Goal: Information Seeking & Learning: Learn about a topic

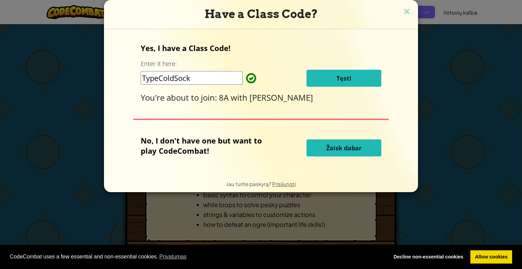
click at [342, 79] on span "Tęsti" at bounding box center [343, 78] width 15 height 8
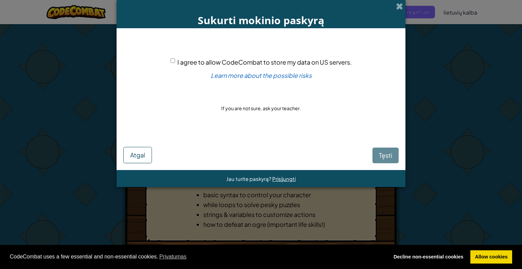
click at [173, 59] on input "I agree to allow CodeCombat to store my data on US servers." at bounding box center [173, 60] width 4 height 4
checkbox input "true"
click at [385, 157] on span "Tęsti" at bounding box center [385, 155] width 13 height 8
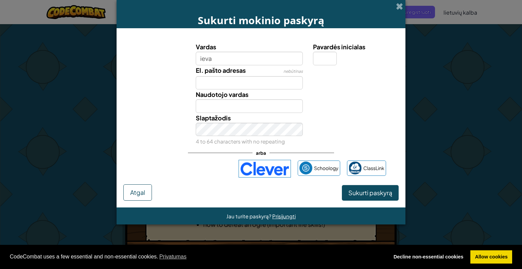
type input "ieva"
type input "Ieva"
click at [246, 80] on input "El. pašto adresas" at bounding box center [249, 83] width 107 height 14
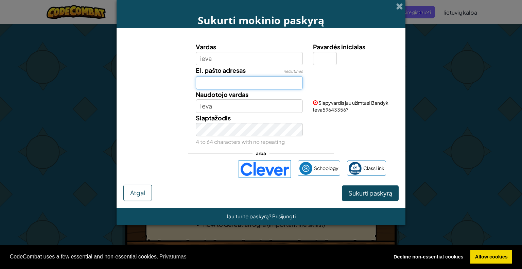
type input "blackemmablackemma@gmail.com"
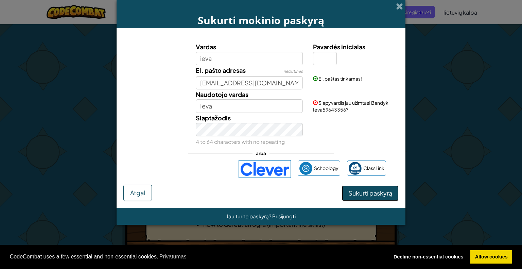
click at [357, 194] on span "Sukurti paskyrą" at bounding box center [370, 193] width 44 height 8
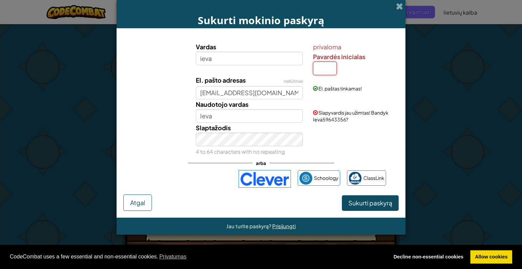
click at [326, 68] on input "Pavardės inicialas" at bounding box center [325, 69] width 24 height 14
type input "k"
click at [342, 195] on button "Sukurti paskyrą" at bounding box center [370, 203] width 57 height 16
type input "IevaK"
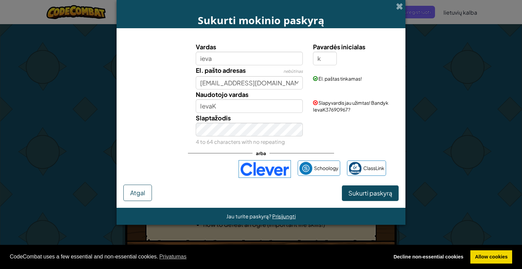
click at [340, 110] on span "Slapyvardis jau užimtas! Bandyk IevaK37690967?" at bounding box center [350, 106] width 75 height 13
click at [332, 103] on span "Slapyvardis jau užimtas! Bandyk IevaK37690967?" at bounding box center [350, 106] width 75 height 13
click at [335, 108] on div "Slapyvardis jau užimtas! Bandyk IevaK37690967?" at bounding box center [355, 100] width 94 height 23
click at [362, 190] on button "Sukurti paskyrą" at bounding box center [370, 193] width 57 height 16
click at [342, 185] on button "Sukurti paskyrą" at bounding box center [370, 193] width 57 height 16
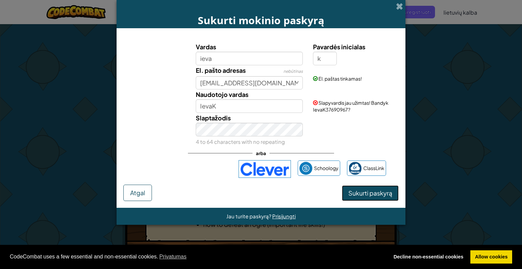
click at [350, 188] on button "Sukurti paskyrą" at bounding box center [370, 193] width 57 height 16
click at [360, 193] on button "Sukurti paskyrą" at bounding box center [370, 193] width 57 height 16
click at [342, 185] on button "Sukurti paskyrą" at bounding box center [370, 193] width 57 height 16
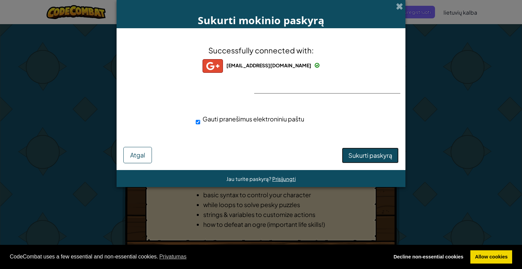
click at [355, 155] on span "Sukurti paskyrą" at bounding box center [370, 155] width 44 height 8
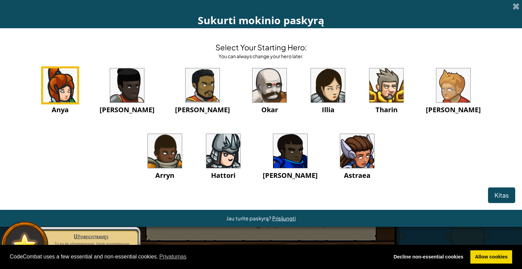
click at [311, 93] on img at bounding box center [328, 85] width 34 height 34
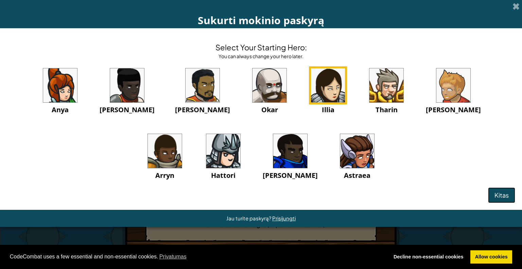
click at [501, 194] on span "Kitas" at bounding box center [502, 195] width 14 height 8
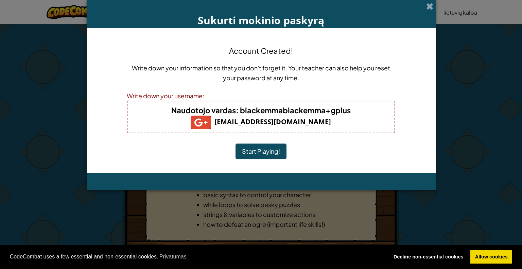
click at [349, 109] on h4 "Naudotojo vardas : blackemmablackemma+gplus" at bounding box center [261, 110] width 254 height 11
click at [347, 112] on b "Naudotojo vardas : blackemmablackemma+gplus" at bounding box center [260, 110] width 179 height 10
click at [262, 148] on button "Start Playing!" at bounding box center [261, 151] width 51 height 16
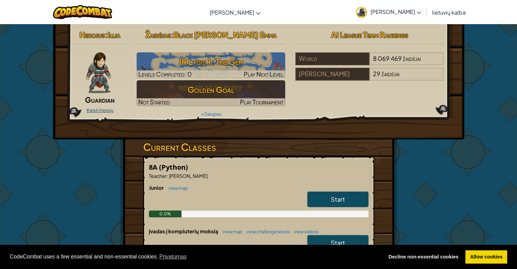
click at [91, 109] on link "Keisti Herojų" at bounding box center [100, 109] width 27 height 5
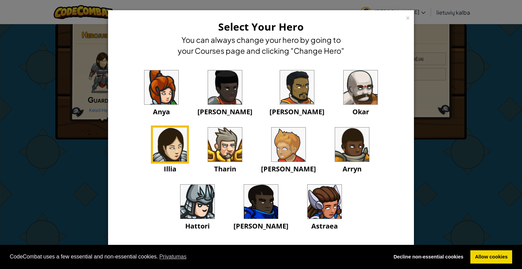
click at [308, 214] on img at bounding box center [325, 202] width 34 height 34
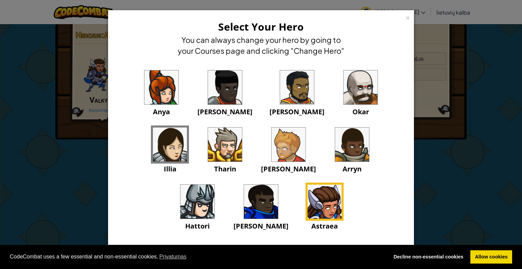
click at [187, 127] on img at bounding box center [170, 144] width 34 height 34
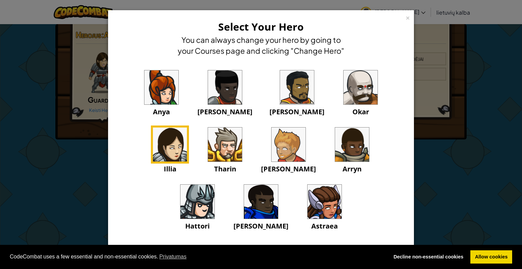
click at [278, 185] on img at bounding box center [261, 202] width 34 height 34
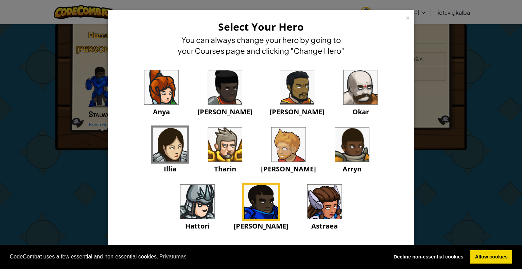
click at [214, 185] on img at bounding box center [197, 202] width 34 height 34
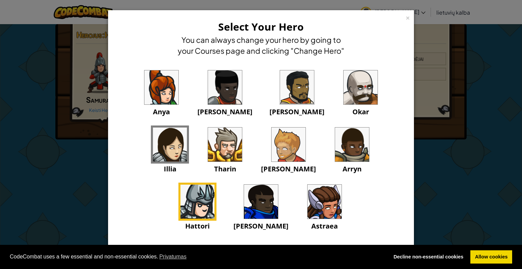
click at [335, 150] on img at bounding box center [352, 144] width 34 height 34
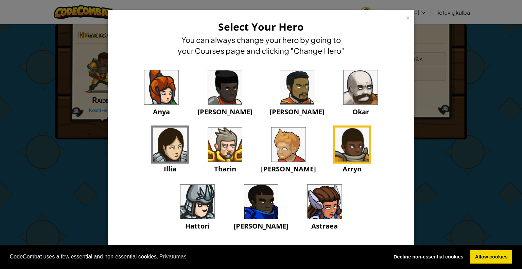
click at [272, 142] on img at bounding box center [289, 144] width 34 height 34
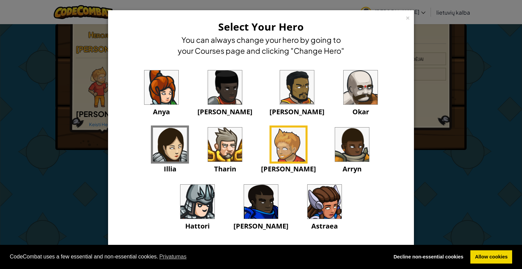
click at [208, 149] on img at bounding box center [225, 144] width 34 height 34
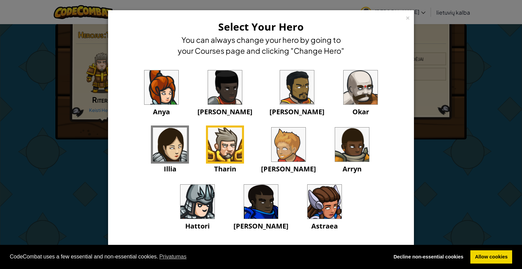
click at [208, 92] on img at bounding box center [225, 87] width 34 height 34
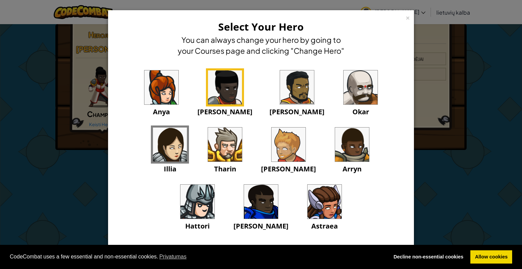
click at [280, 86] on img at bounding box center [297, 87] width 34 height 34
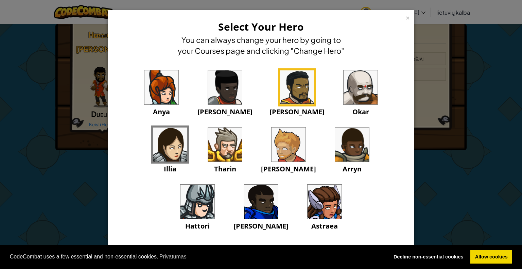
click at [152, 90] on img at bounding box center [161, 87] width 34 height 34
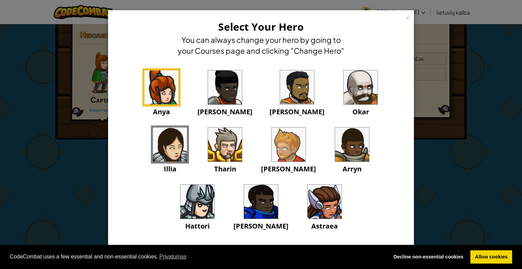
click at [187, 127] on img at bounding box center [170, 144] width 34 height 34
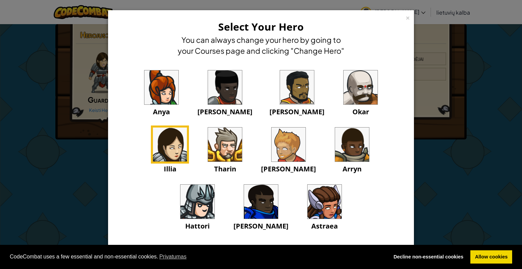
click at [344, 83] on img at bounding box center [361, 87] width 34 height 34
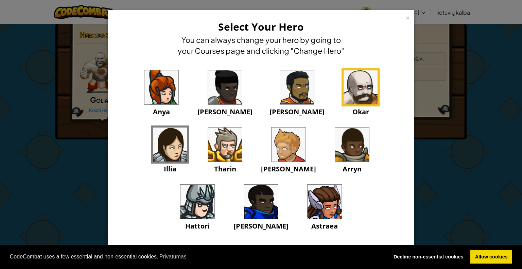
click at [308, 202] on img at bounding box center [325, 202] width 34 height 34
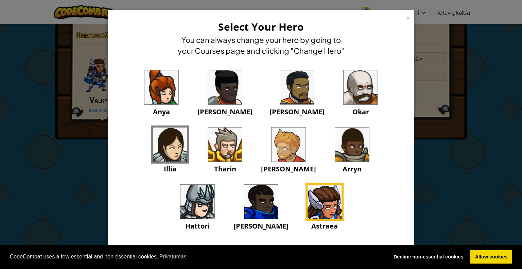
click at [187, 127] on img at bounding box center [170, 144] width 34 height 34
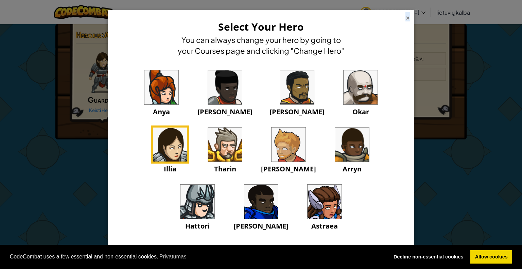
click at [405, 16] on div "×" at bounding box center [407, 16] width 5 height 7
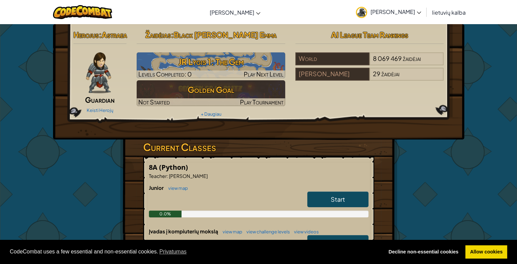
click at [337, 203] on span "Start" at bounding box center [338, 199] width 14 height 8
select select "lt"
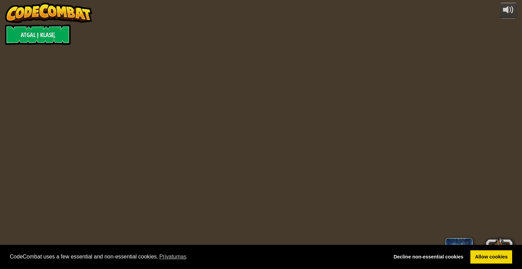
select select "lt"
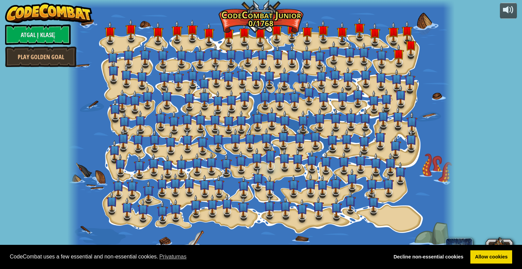
select select "lt"
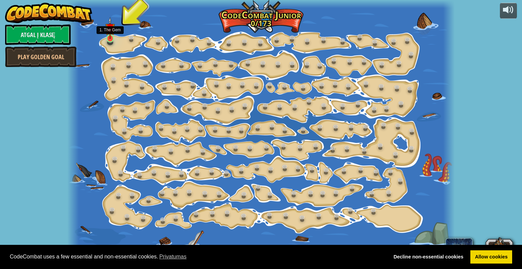
click at [108, 37] on img at bounding box center [110, 28] width 10 height 22
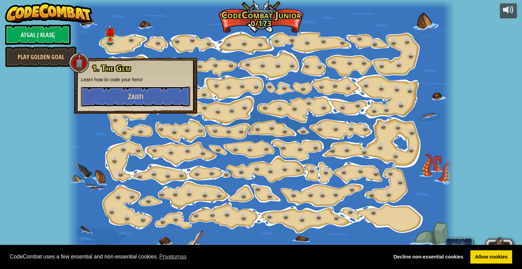
click at [135, 91] on button "Žaisti" at bounding box center [135, 96] width 109 height 20
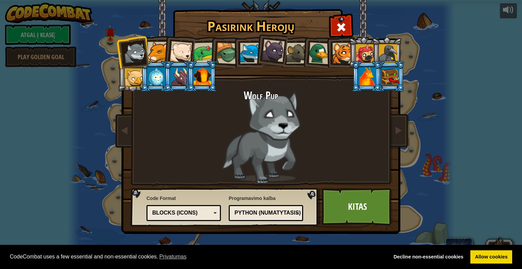
click at [298, 50] on div at bounding box center [296, 53] width 21 height 21
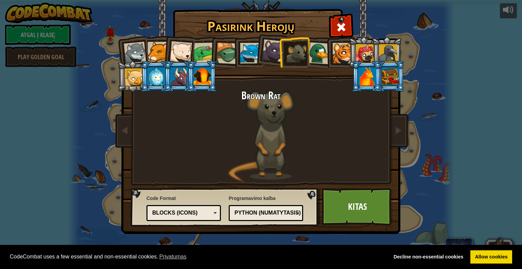
click at [203, 79] on div at bounding box center [203, 76] width 18 height 18
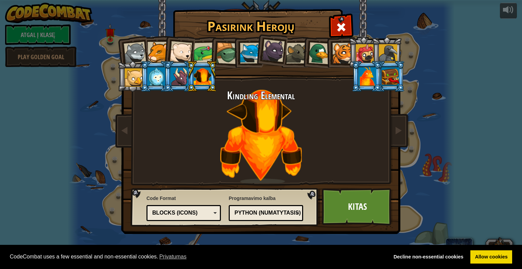
click at [185, 81] on div at bounding box center [180, 76] width 18 height 18
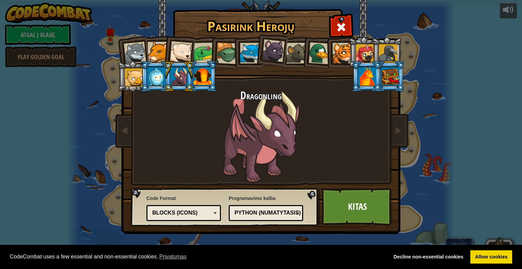
click at [159, 82] on div at bounding box center [157, 76] width 18 height 18
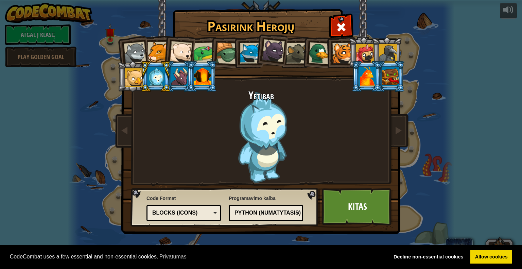
click at [138, 83] on div at bounding box center [134, 77] width 18 height 18
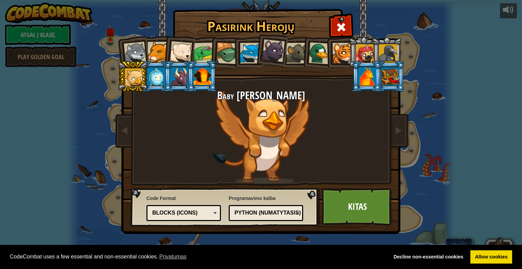
click at [391, 45] on div at bounding box center [388, 53] width 18 height 18
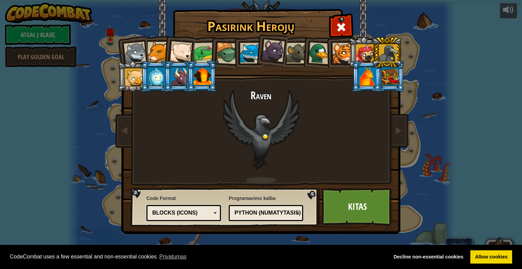
click at [153, 50] on div at bounding box center [158, 52] width 21 height 21
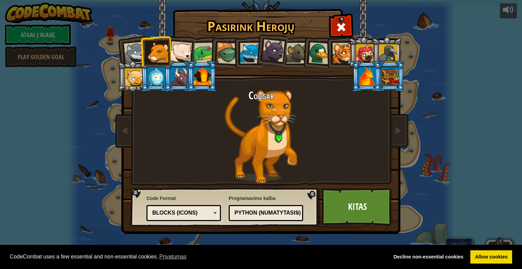
click at [176, 48] on div at bounding box center [181, 52] width 22 height 22
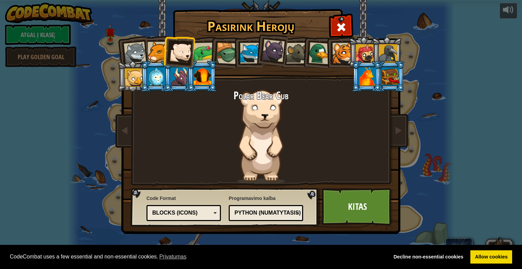
click at [204, 47] on div at bounding box center [204, 52] width 21 height 21
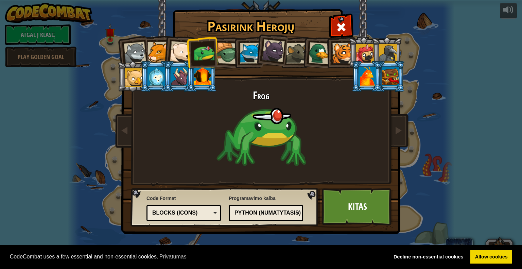
click at [218, 48] on div at bounding box center [227, 53] width 22 height 22
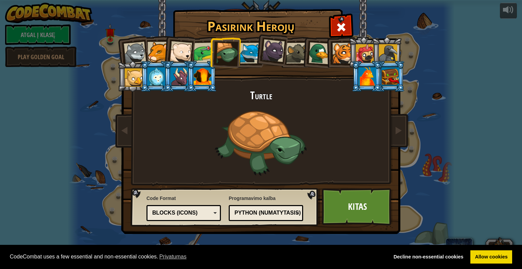
click at [251, 49] on div at bounding box center [250, 53] width 21 height 21
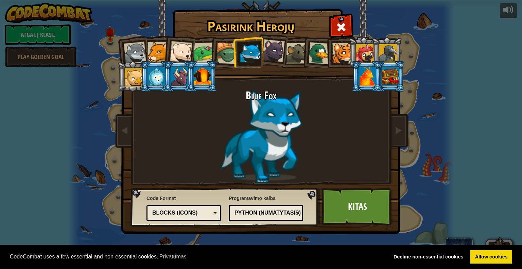
click at [272, 49] on div at bounding box center [273, 50] width 23 height 23
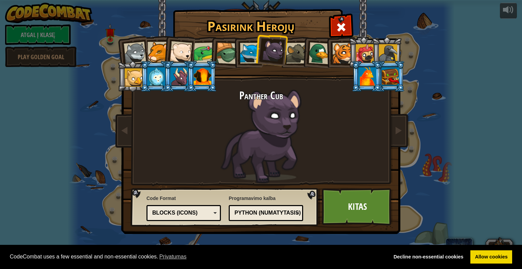
click at [292, 50] on div at bounding box center [296, 53] width 21 height 21
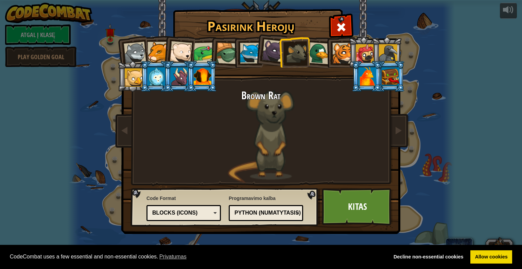
click at [314, 46] on div at bounding box center [320, 53] width 22 height 22
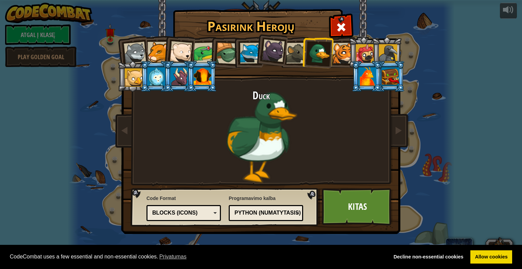
click at [341, 46] on div at bounding box center [342, 53] width 21 height 21
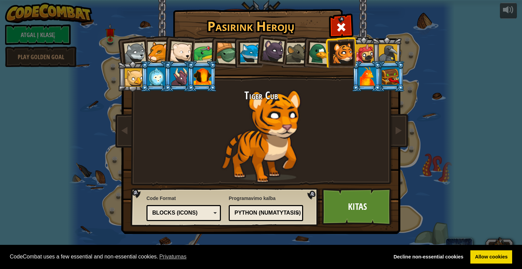
click at [364, 49] on div at bounding box center [365, 53] width 18 height 18
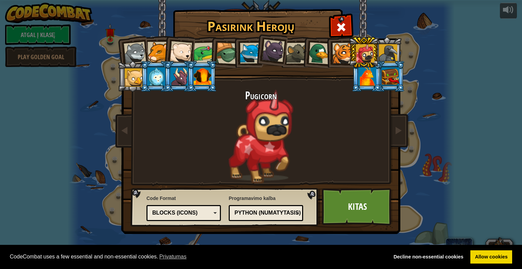
click at [389, 50] on div at bounding box center [388, 53] width 18 height 18
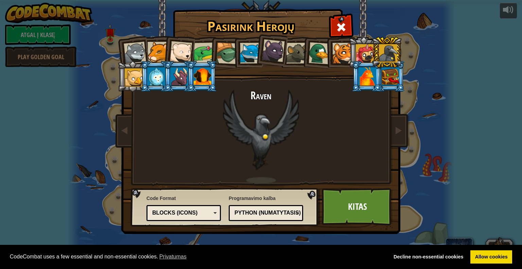
click at [134, 57] on div at bounding box center [135, 53] width 22 height 22
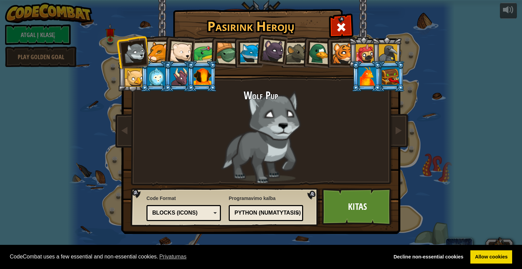
drag, startPoint x: 386, startPoint y: 55, endPoint x: 395, endPoint y: 57, distance: 8.9
click at [387, 55] on div at bounding box center [388, 53] width 18 height 18
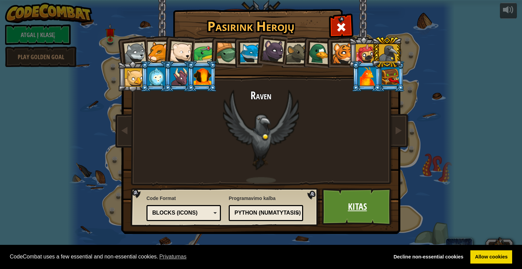
click at [364, 208] on link "Kitas" at bounding box center [357, 206] width 71 height 37
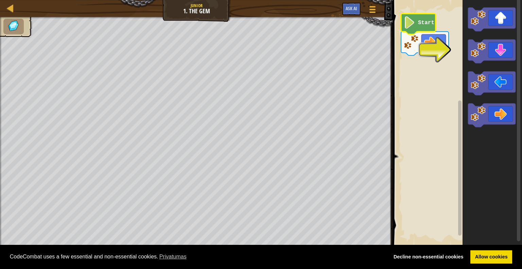
click at [407, 28] on image "Blockly darbalaukis" at bounding box center [410, 22] width 12 height 12
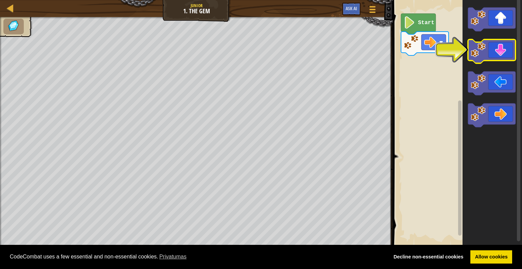
click at [504, 51] on icon "Blockly darbalaukis" at bounding box center [492, 51] width 48 height 24
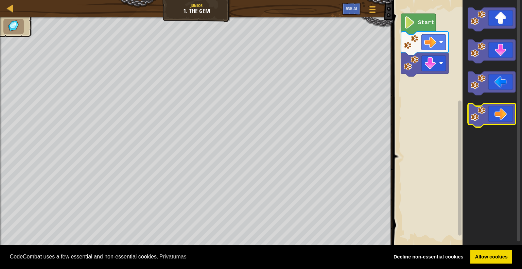
click at [503, 119] on icon "Blockly darbalaukis" at bounding box center [492, 115] width 48 height 24
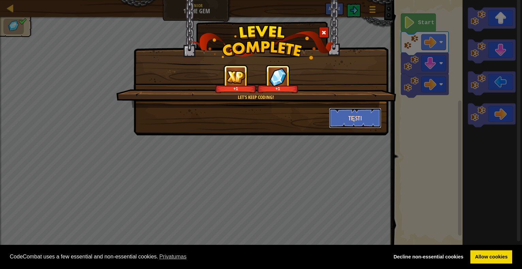
click at [339, 120] on button "Tęsti" at bounding box center [355, 118] width 53 height 20
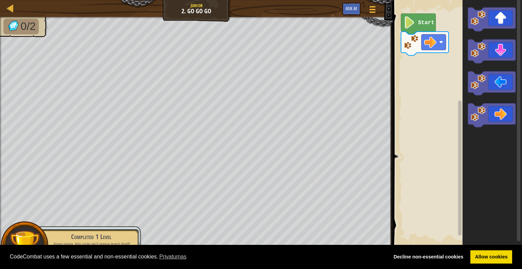
click at [411, 24] on image "Blockly darbalaukis" at bounding box center [410, 22] width 12 height 12
click at [410, 24] on image "Blockly darbalaukis" at bounding box center [410, 22] width 12 height 12
click at [424, 25] on text "Start" at bounding box center [422, 23] width 16 height 6
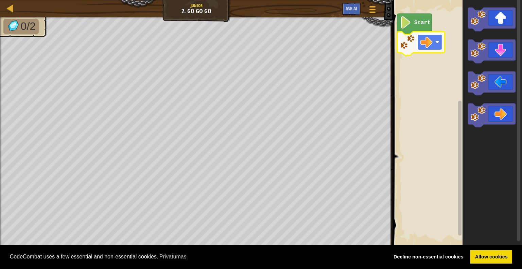
click at [435, 46] on rect "Blockly darbalaukis" at bounding box center [430, 42] width 24 height 16
click at [407, 28] on image "Blockly darbalaukis" at bounding box center [406, 22] width 12 height 12
click at [404, 24] on image "Blockly darbalaukis" at bounding box center [406, 22] width 12 height 12
click at [425, 41] on image "Blockly darbalaukis" at bounding box center [426, 42] width 12 height 12
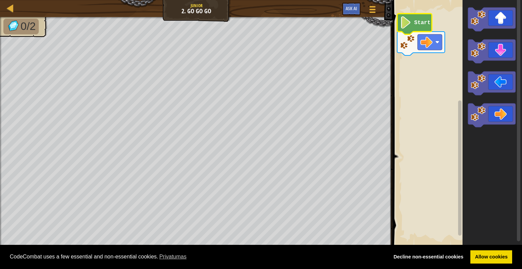
click at [405, 24] on image "Blockly darbalaukis" at bounding box center [406, 22] width 12 height 12
click at [404, 25] on image "Blockly darbalaukis" at bounding box center [406, 22] width 12 height 12
click at [402, 27] on image "Blockly darbalaukis" at bounding box center [406, 22] width 12 height 12
click at [401, 28] on image "Blockly darbalaukis" at bounding box center [406, 22] width 12 height 12
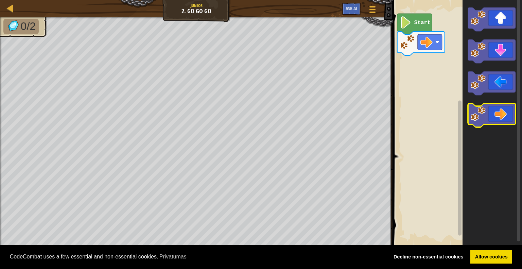
click at [497, 111] on icon "Blockly darbalaukis" at bounding box center [492, 115] width 48 height 24
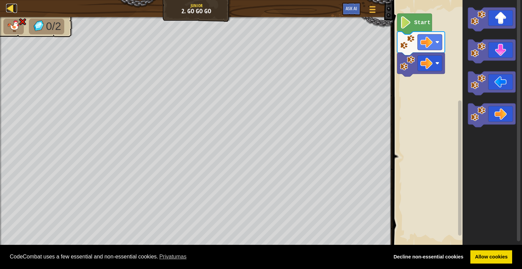
click at [9, 5] on div at bounding box center [10, 8] width 8 height 8
select select "lt"
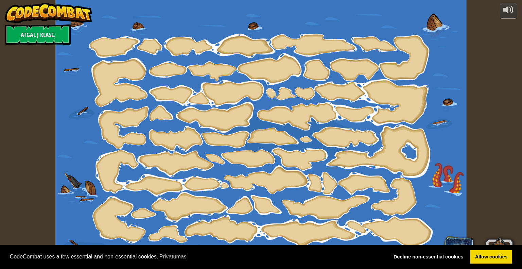
select select "lt"
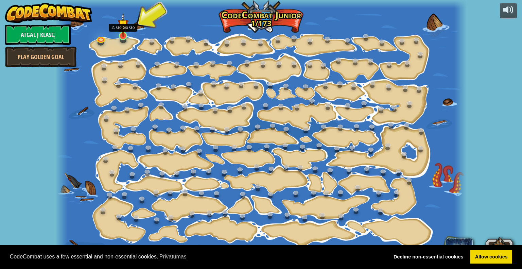
click at [120, 35] on img at bounding box center [123, 25] width 11 height 24
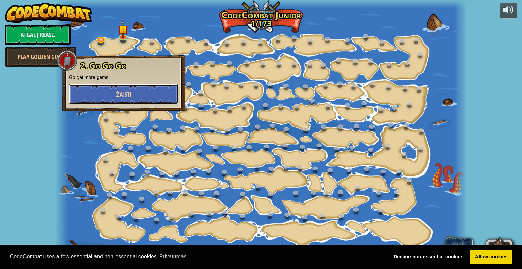
click at [103, 91] on button "Žaisti" at bounding box center [123, 94] width 109 height 20
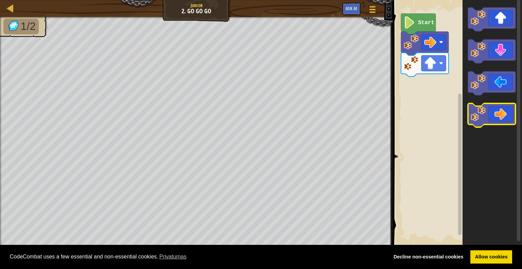
click at [506, 114] on icon "Blockly darbalaukis" at bounding box center [492, 115] width 48 height 24
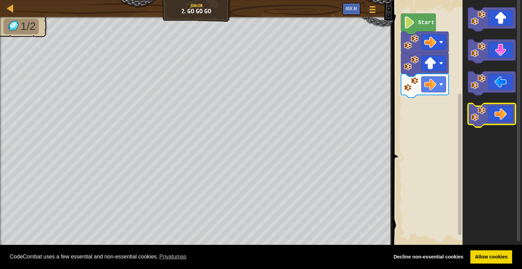
click at [498, 114] on icon "Blockly darbalaukis" at bounding box center [492, 115] width 48 height 24
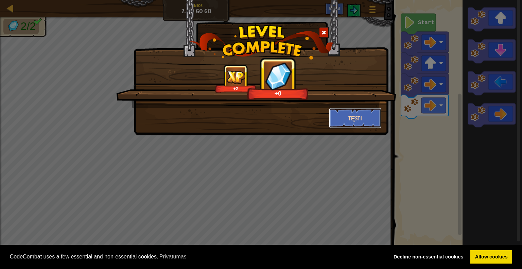
click at [346, 121] on button "Tęsti" at bounding box center [355, 118] width 53 height 20
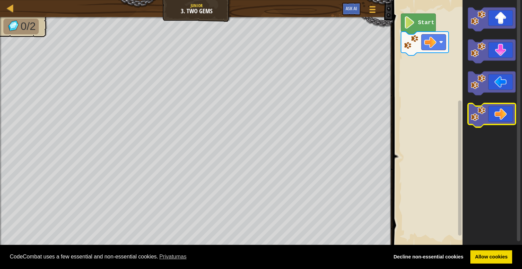
click at [492, 115] on icon "Blockly darbalaukis" at bounding box center [492, 115] width 48 height 24
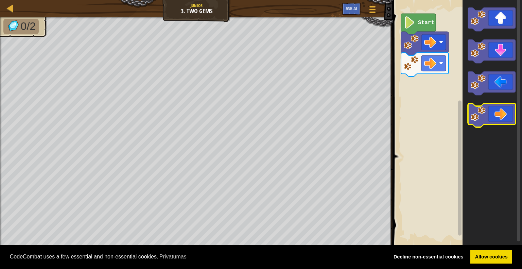
click at [496, 116] on icon "Blockly darbalaukis" at bounding box center [492, 115] width 48 height 24
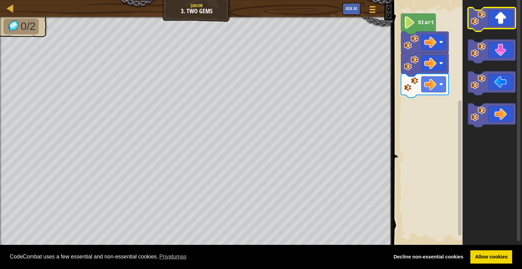
click at [506, 17] on icon "Blockly darbalaukis" at bounding box center [492, 19] width 48 height 24
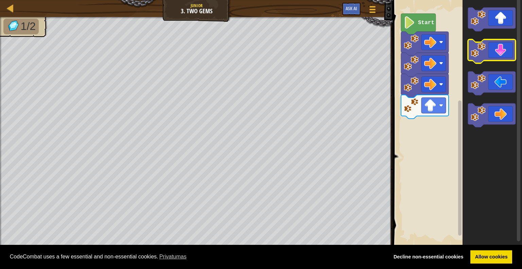
click at [500, 52] on icon "Blockly darbalaukis" at bounding box center [492, 51] width 48 height 24
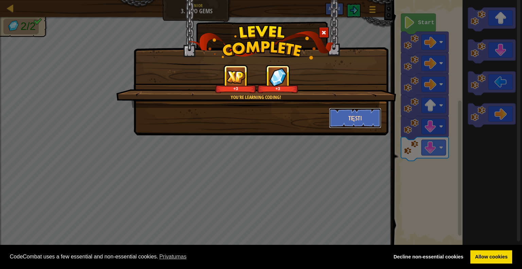
click at [374, 119] on button "Tęsti" at bounding box center [355, 118] width 53 height 20
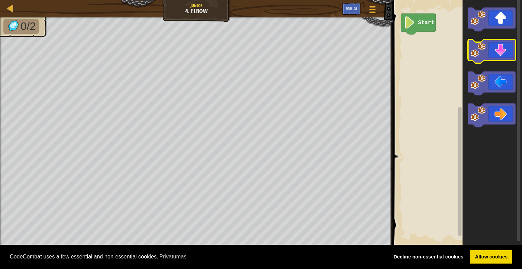
click at [505, 54] on icon "Blockly darbalaukis" at bounding box center [492, 51] width 48 height 24
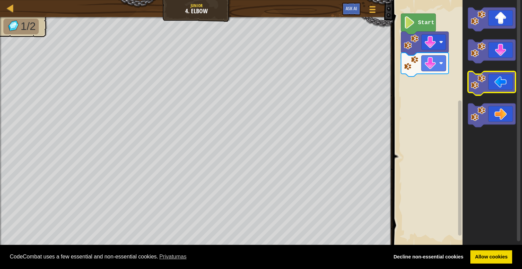
click at [497, 85] on icon "Blockly darbalaukis" at bounding box center [492, 83] width 48 height 24
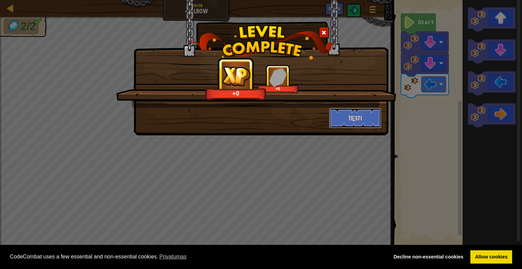
click at [367, 120] on button "Tęsti" at bounding box center [355, 118] width 53 height 20
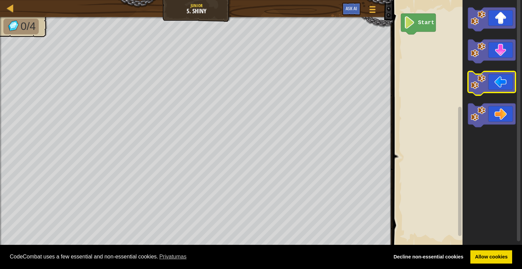
click at [496, 87] on icon "Blockly darbalaukis" at bounding box center [492, 83] width 48 height 24
click at [492, 89] on icon "Blockly darbalaukis" at bounding box center [492, 83] width 48 height 24
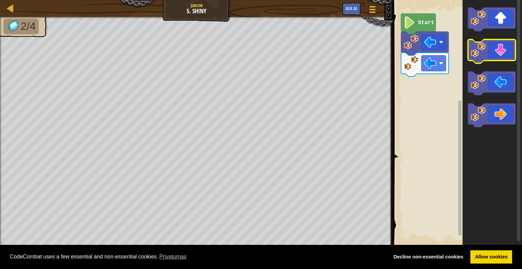
click at [497, 59] on icon "Blockly darbalaukis" at bounding box center [492, 51] width 48 height 24
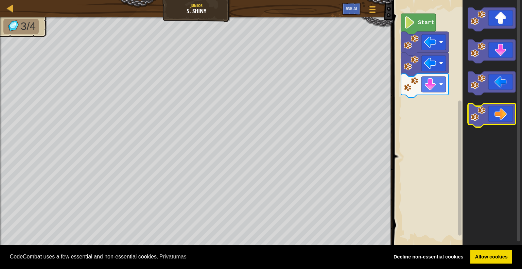
click at [494, 110] on icon "Blockly darbalaukis" at bounding box center [492, 115] width 48 height 24
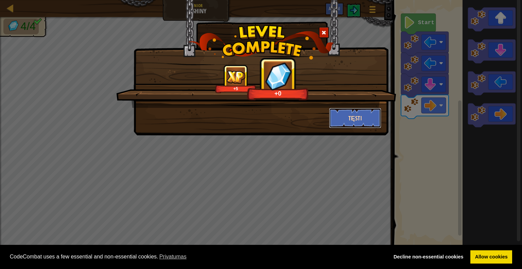
click at [374, 118] on button "Tęsti" at bounding box center [355, 118] width 53 height 20
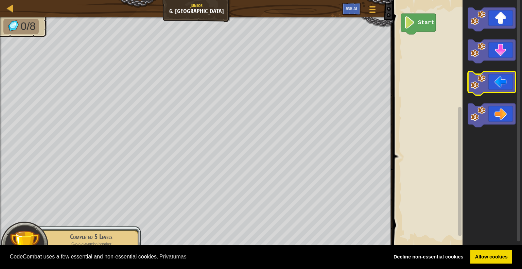
click at [499, 87] on icon "Blockly darbalaukis" at bounding box center [492, 83] width 48 height 24
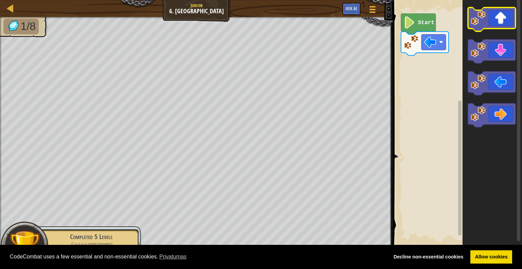
click at [498, 20] on icon "Blockly darbalaukis" at bounding box center [492, 19] width 48 height 24
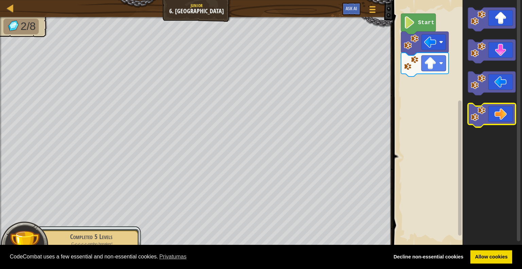
click at [500, 115] on icon "Blockly darbalaukis" at bounding box center [492, 115] width 48 height 24
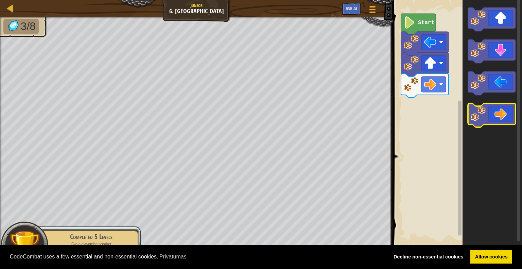
click at [505, 116] on icon "Blockly darbalaukis" at bounding box center [492, 115] width 48 height 24
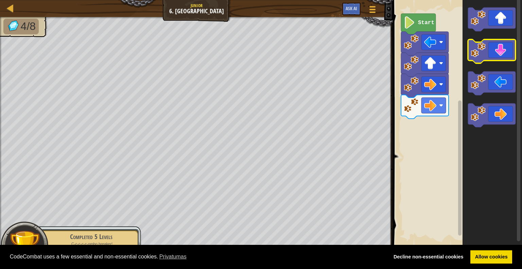
click at [499, 51] on icon "Blockly darbalaukis" at bounding box center [492, 51] width 48 height 24
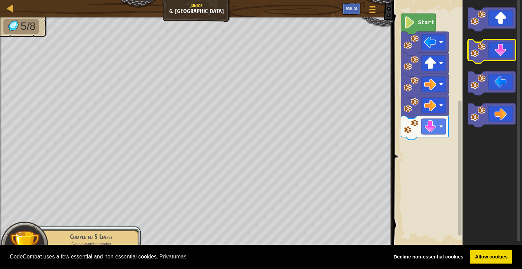
click at [498, 55] on icon "Blockly darbalaukis" at bounding box center [492, 51] width 48 height 24
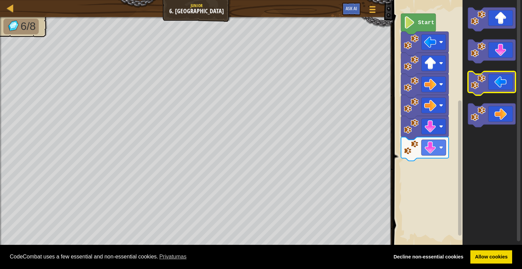
click at [504, 88] on icon "Blockly darbalaukis" at bounding box center [492, 83] width 48 height 24
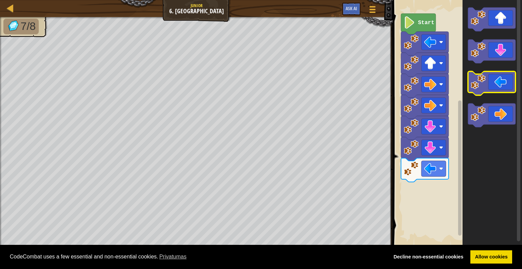
click at [504, 88] on icon "Blockly darbalaukis" at bounding box center [492, 83] width 48 height 24
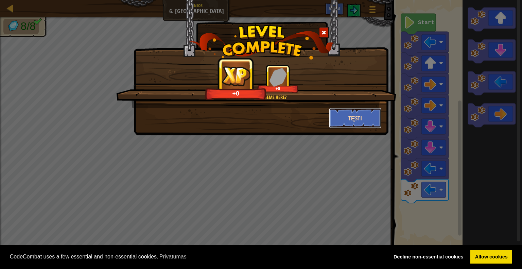
click at [363, 114] on button "Tęsti" at bounding box center [355, 118] width 53 height 20
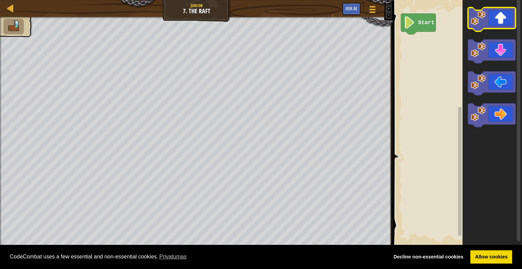
click at [504, 21] on icon "Blockly darbalaukis" at bounding box center [492, 19] width 48 height 24
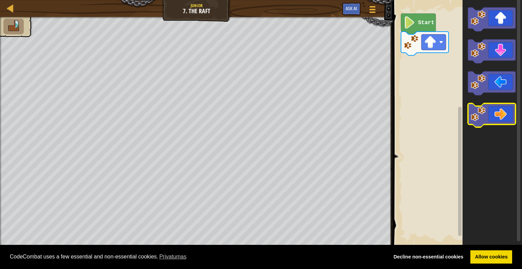
click at [500, 113] on icon "Blockly darbalaukis" at bounding box center [492, 115] width 48 height 24
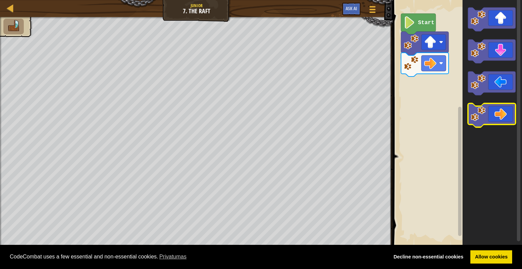
click at [500, 113] on icon "Blockly darbalaukis" at bounding box center [492, 115] width 48 height 24
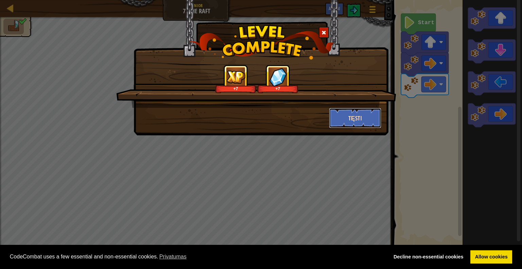
click at [344, 121] on button "Tęsti" at bounding box center [355, 118] width 53 height 20
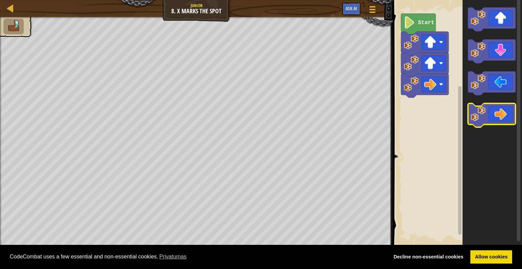
click at [504, 118] on icon "Blockly darbalaukis" at bounding box center [492, 115] width 48 height 24
click at [502, 119] on icon "Blockly darbalaukis" at bounding box center [492, 115] width 48 height 24
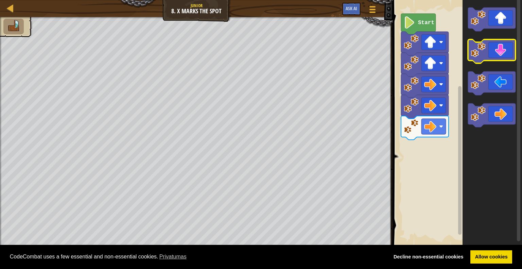
click at [497, 57] on icon "Blockly darbalaukis" at bounding box center [492, 51] width 48 height 24
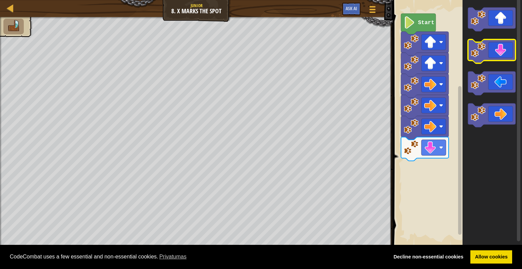
click at [497, 57] on icon "Blockly darbalaukis" at bounding box center [492, 51] width 48 height 24
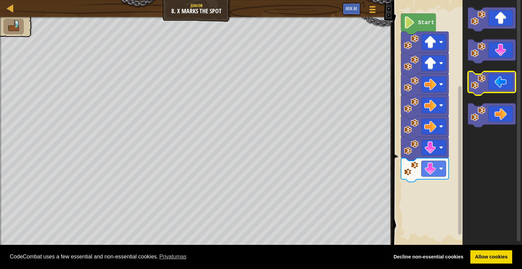
click at [502, 81] on icon "Blockly darbalaukis" at bounding box center [492, 83] width 48 height 24
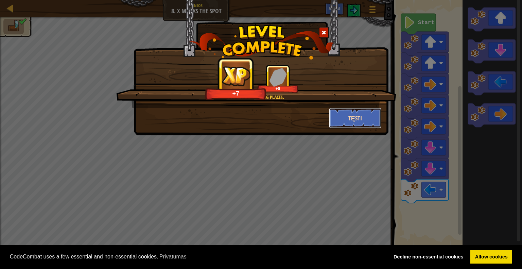
click at [358, 117] on button "Tęsti" at bounding box center [355, 118] width 53 height 20
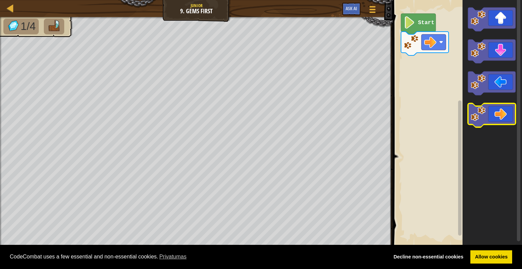
click at [503, 113] on icon "Blockly darbalaukis" at bounding box center [492, 115] width 48 height 24
click at [500, 120] on icon "Blockly darbalaukis" at bounding box center [492, 115] width 48 height 24
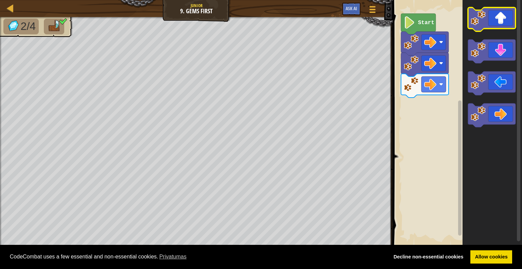
click at [502, 25] on icon "Blockly darbalaukis" at bounding box center [492, 19] width 48 height 24
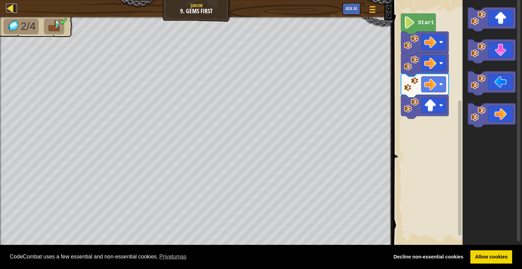
click at [12, 9] on div at bounding box center [10, 8] width 8 height 8
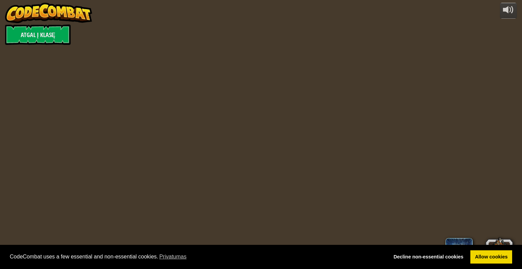
select select "lt"
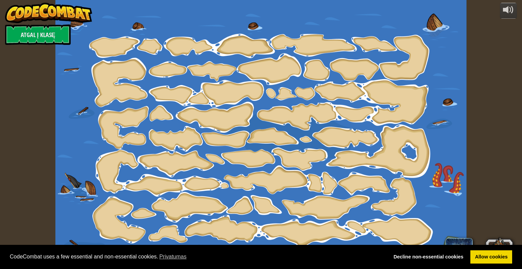
select select "lt"
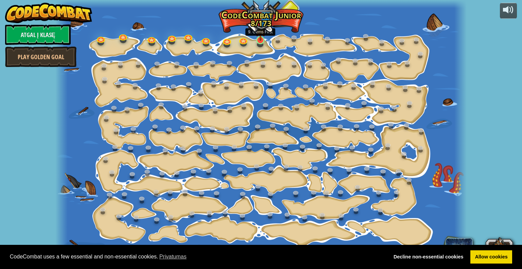
click at [260, 39] on img at bounding box center [260, 29] width 11 height 24
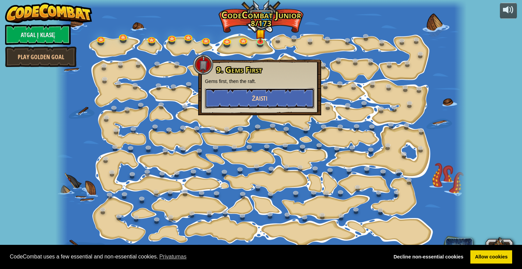
click at [257, 95] on span "Žaisti" at bounding box center [260, 98] width 16 height 8
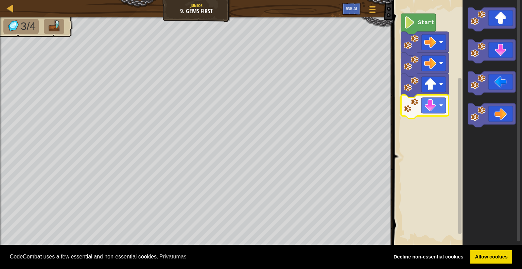
click at [476, 179] on icon "Blockly darbalaukis" at bounding box center [492, 123] width 59 height 253
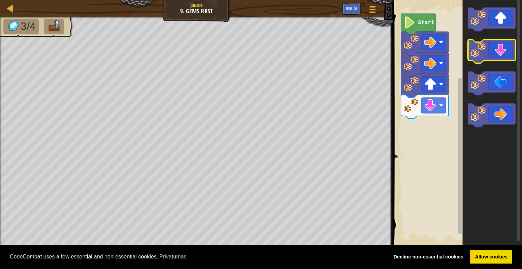
click at [496, 48] on icon "Blockly darbalaukis" at bounding box center [492, 51] width 48 height 24
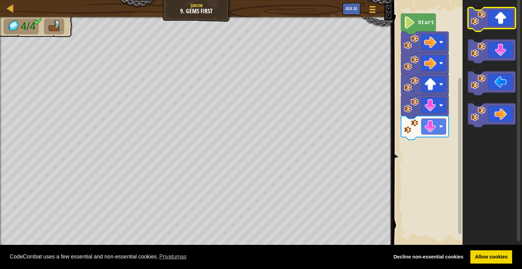
click at [495, 18] on icon "Blockly darbalaukis" at bounding box center [492, 19] width 48 height 24
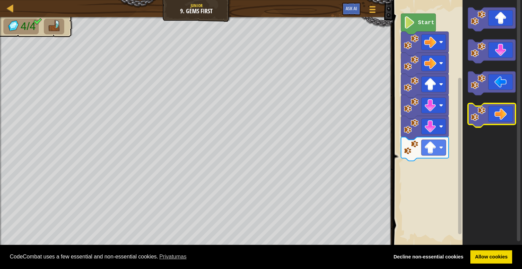
click at [496, 111] on icon "Blockly darbalaukis" at bounding box center [492, 115] width 48 height 24
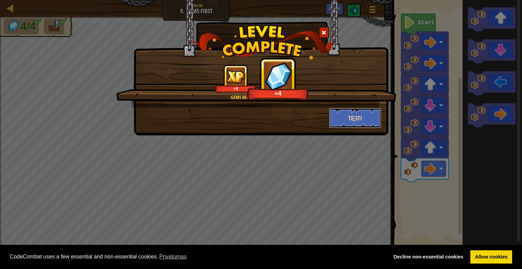
click at [359, 118] on button "Tęsti" at bounding box center [355, 118] width 53 height 20
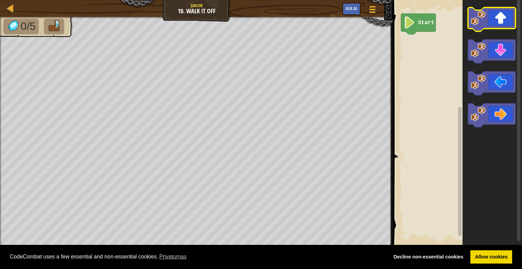
click at [513, 20] on icon "Blockly darbalaukis" at bounding box center [492, 19] width 48 height 24
click at [511, 20] on icon "Blockly darbalaukis" at bounding box center [492, 19] width 48 height 24
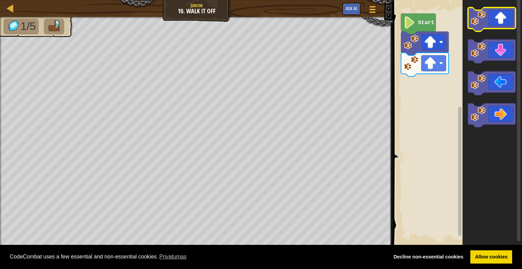
click at [511, 20] on icon "Blockly darbalaukis" at bounding box center [492, 19] width 48 height 24
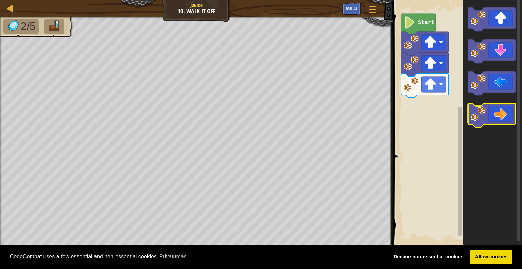
click at [507, 122] on icon "Blockly darbalaukis" at bounding box center [492, 115] width 48 height 24
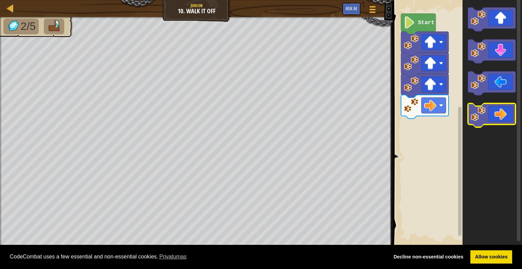
click at [507, 121] on icon "Blockly darbalaukis" at bounding box center [492, 115] width 48 height 24
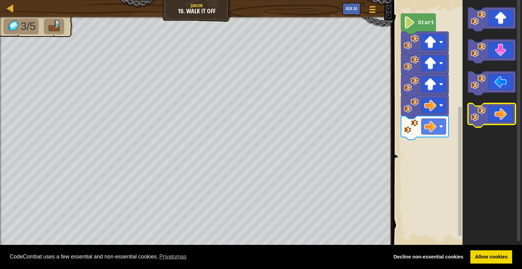
click at [507, 121] on icon "Blockly darbalaukis" at bounding box center [492, 115] width 48 height 24
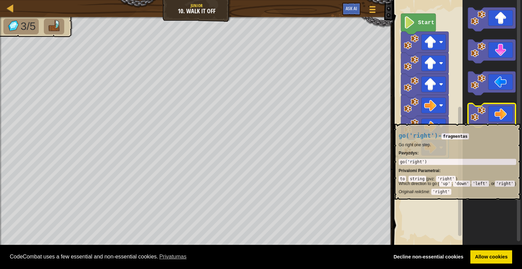
click at [507, 119] on icon "Blockly darbalaukis" at bounding box center [492, 115] width 48 height 24
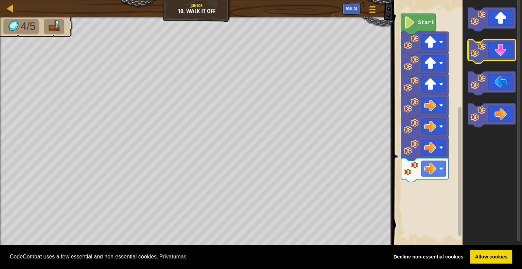
click at [506, 57] on icon "Blockly darbalaukis" at bounding box center [492, 51] width 48 height 24
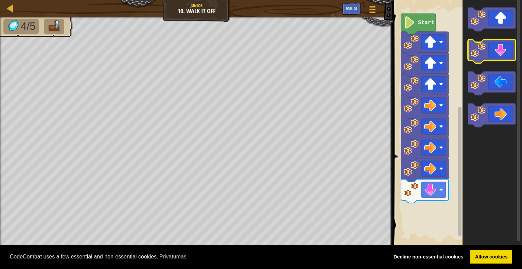
click at [503, 58] on icon "Blockly darbalaukis" at bounding box center [492, 51] width 48 height 24
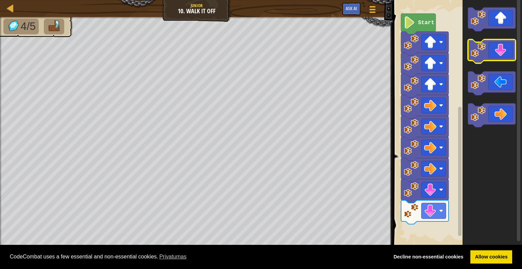
click at [502, 59] on icon "Blockly darbalaukis" at bounding box center [492, 51] width 48 height 24
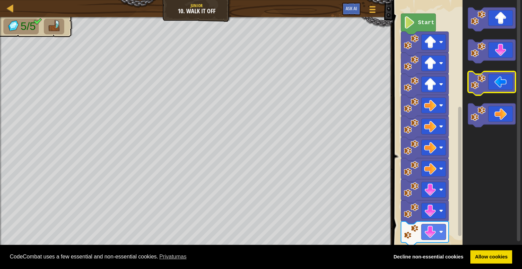
click at [499, 87] on icon "Blockly darbalaukis" at bounding box center [492, 83] width 48 height 24
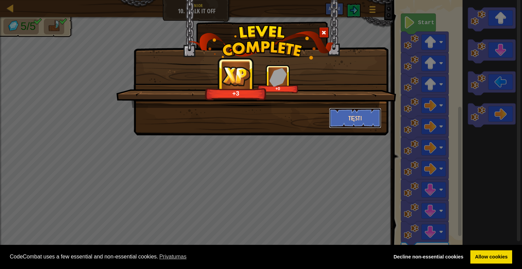
click at [364, 118] on button "Tęsti" at bounding box center [355, 118] width 53 height 20
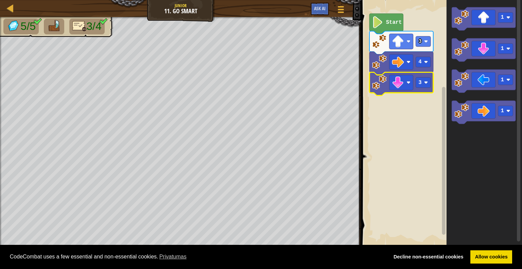
click at [399, 121] on rect "Blockly darbalaukis" at bounding box center [440, 123] width 163 height 253
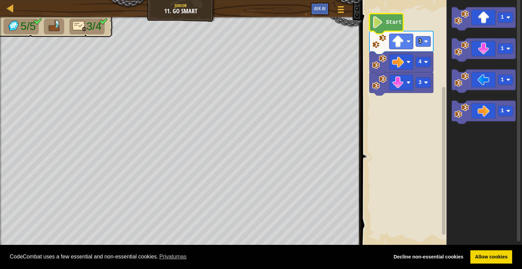
click at [381, 25] on image "Blockly darbalaukis" at bounding box center [377, 22] width 11 height 12
click at [383, 24] on g "Start 3 4 3" at bounding box center [401, 55] width 64 height 82
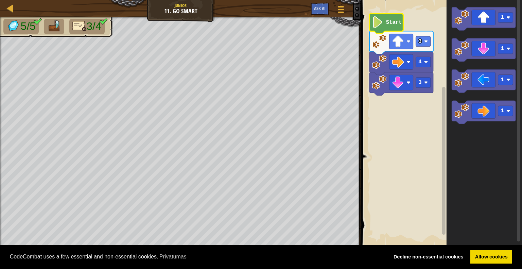
click at [383, 24] on icon "Blockly darbalaukis" at bounding box center [386, 24] width 34 height 20
click at [382, 24] on image "Blockly darbalaukis" at bounding box center [377, 22] width 11 height 12
click at [380, 24] on image "Blockly darbalaukis" at bounding box center [377, 22] width 11 height 12
click at [483, 82] on icon "Blockly darbalaukis" at bounding box center [484, 80] width 64 height 23
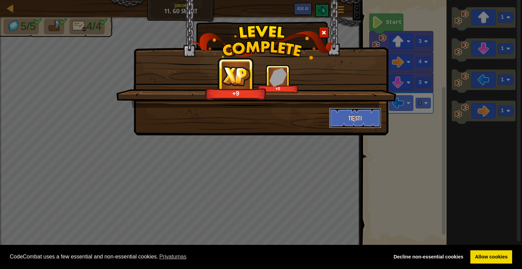
click at [346, 119] on button "Tęsti" at bounding box center [355, 118] width 53 height 20
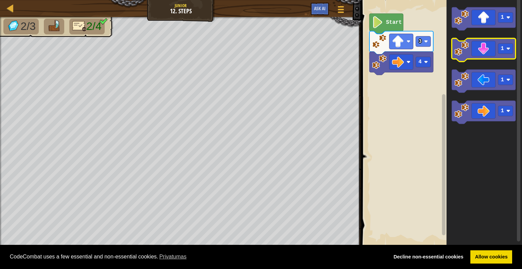
click at [506, 56] on icon "Blockly darbalaukis" at bounding box center [484, 49] width 64 height 23
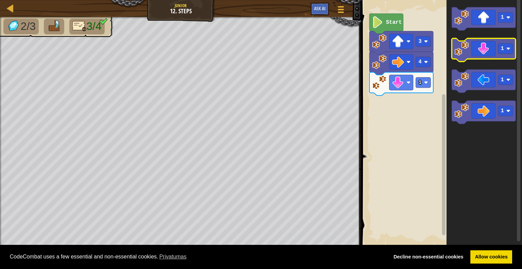
click at [482, 53] on icon "Blockly darbalaukis" at bounding box center [484, 49] width 64 height 23
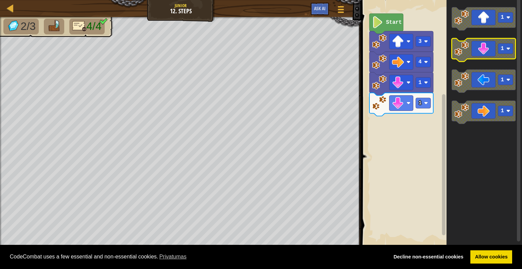
click at [483, 53] on icon "Blockly darbalaukis" at bounding box center [484, 49] width 64 height 23
click at [483, 51] on icon "Blockly darbalaukis" at bounding box center [484, 49] width 64 height 23
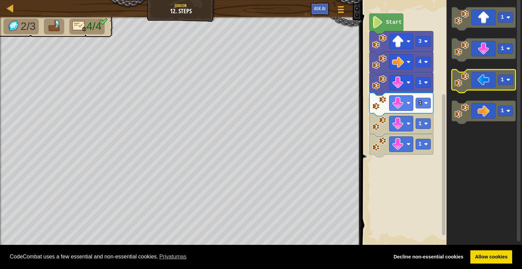
click at [494, 79] on icon "Blockly darbalaukis" at bounding box center [484, 80] width 64 height 23
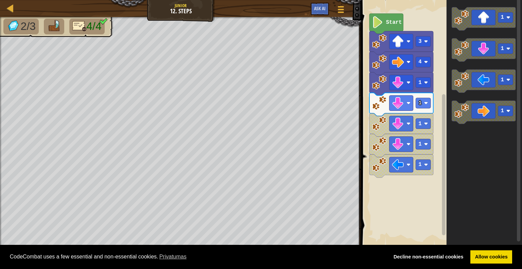
click at [402, 199] on rect "Blockly darbalaukis" at bounding box center [440, 123] width 163 height 253
click at [427, 206] on rect "Blockly darbalaukis" at bounding box center [440, 123] width 163 height 253
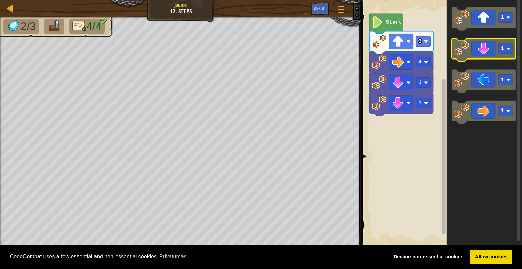
click at [488, 48] on icon "Blockly darbalaukis" at bounding box center [484, 49] width 64 height 23
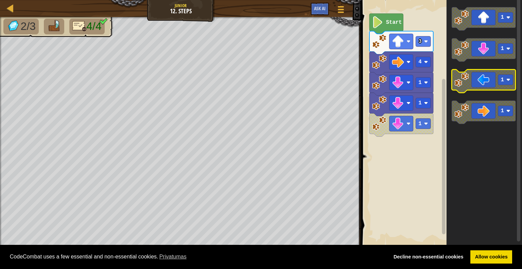
click at [487, 84] on icon "Blockly darbalaukis" at bounding box center [484, 80] width 64 height 23
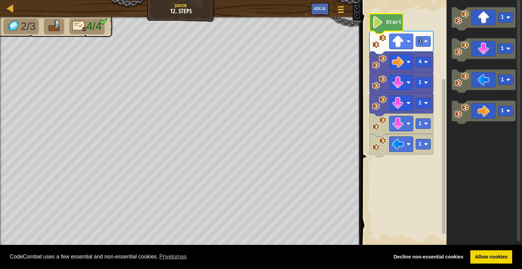
click at [375, 24] on image "Blockly darbalaukis" at bounding box center [377, 22] width 11 height 12
click at [376, 24] on image "Blockly darbalaukis" at bounding box center [377, 22] width 11 height 12
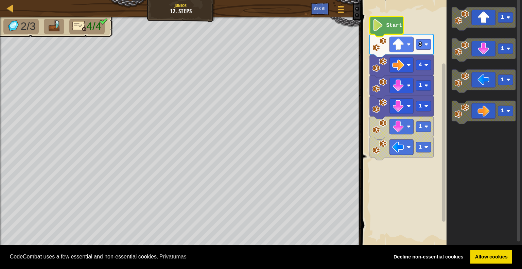
click at [376, 28] on image "Blockly darbalaukis" at bounding box center [378, 25] width 11 height 12
click at [377, 28] on image "Blockly darbalaukis" at bounding box center [378, 25] width 11 height 12
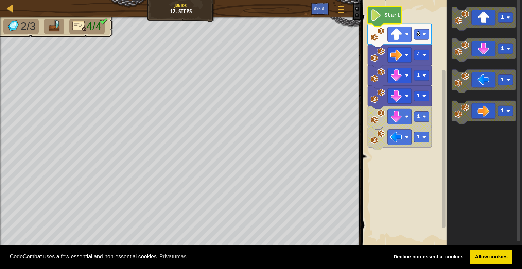
click at [373, 12] on image "Blockly darbalaukis" at bounding box center [375, 15] width 11 height 12
click at [344, 8] on div at bounding box center [340, 9] width 9 height 10
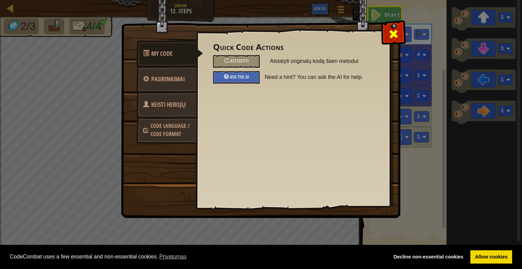
click at [393, 30] on span at bounding box center [393, 34] width 11 height 11
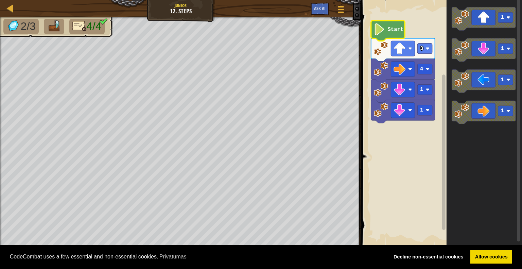
click at [376, 33] on image "Blockly darbalaukis" at bounding box center [379, 29] width 11 height 12
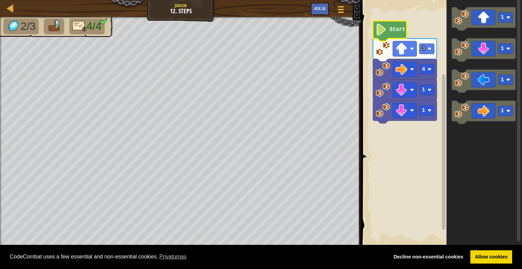
click at [382, 33] on image "Blockly darbalaukis" at bounding box center [381, 29] width 11 height 12
click at [383, 34] on image "Blockly darbalaukis" at bounding box center [381, 29] width 11 height 12
click at [382, 34] on image "Blockly darbalaukis" at bounding box center [381, 29] width 11 height 12
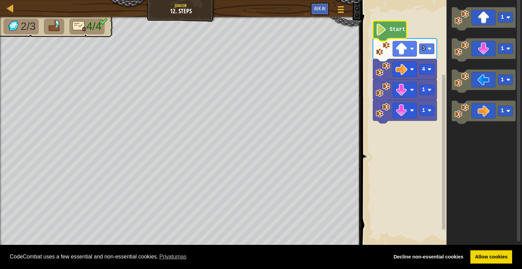
click at [382, 34] on image "Blockly darbalaukis" at bounding box center [381, 29] width 11 height 12
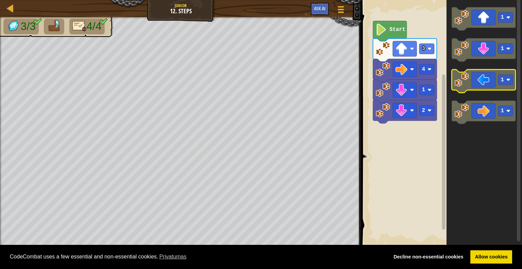
click at [487, 82] on icon "Blockly darbalaukis" at bounding box center [484, 80] width 64 height 23
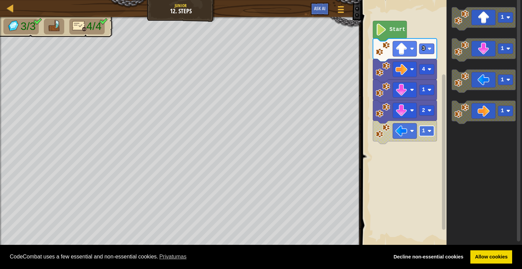
click at [431, 135] on rect "Blockly darbalaukis" at bounding box center [426, 131] width 15 height 10
click at [411, 151] on rect "Blockly darbalaukis" at bounding box center [440, 123] width 163 height 253
click at [402, 131] on image "Blockly darbalaukis" at bounding box center [402, 131] width 12 height 12
click at [375, 128] on icon "Blockly darbalaukis" at bounding box center [405, 132] width 64 height 23
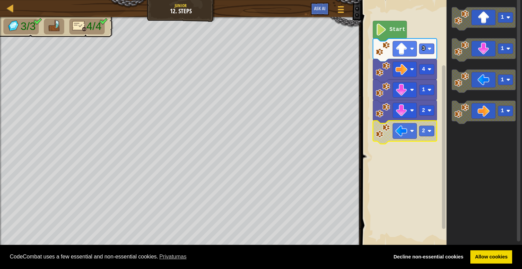
click at [382, 128] on image "Blockly darbalaukis" at bounding box center [383, 130] width 15 height 15
click at [382, 131] on image "Blockly darbalaukis" at bounding box center [383, 130] width 15 height 15
click at [392, 191] on rect "Blockly darbalaukis" at bounding box center [440, 123] width 163 height 253
click at [389, 185] on rect "Blockly darbalaukis" at bounding box center [440, 123] width 163 height 253
